Goal: Transaction & Acquisition: Purchase product/service

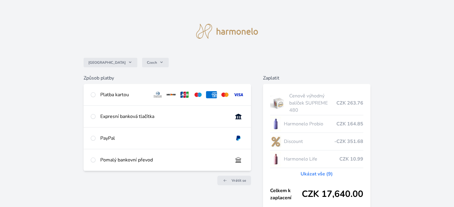
click at [112, 92] on div "Platba kartou" at bounding box center [123, 94] width 47 height 7
radio input "true"
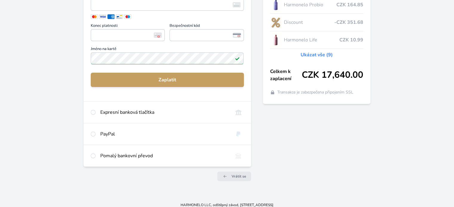
scroll to position [89, 0]
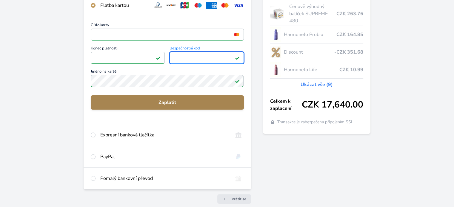
click at [150, 100] on span "Zaplatit" at bounding box center [166, 102] width 143 height 7
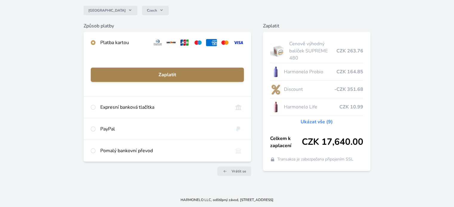
scroll to position [52, 0]
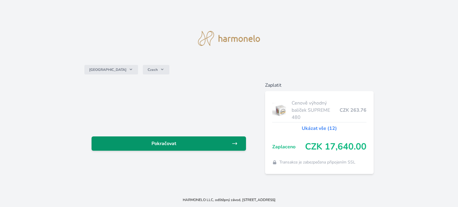
click at [159, 144] on span "Pokračovat" at bounding box center [163, 143] width 135 height 7
